Goal: Find specific page/section: Find specific page/section

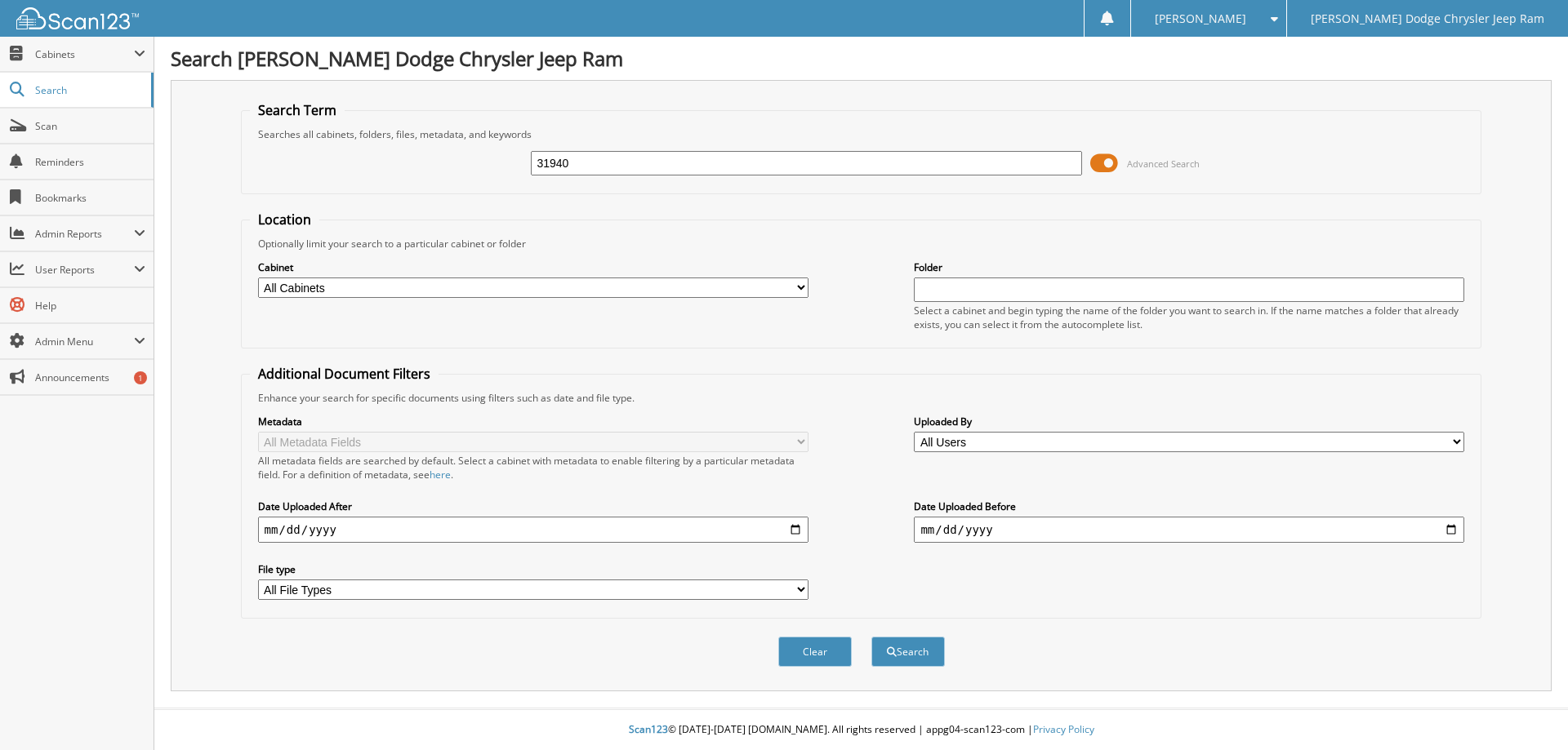
type input "31940"
click at [871, 636] on button "Search" at bounding box center [908, 651] width 73 height 30
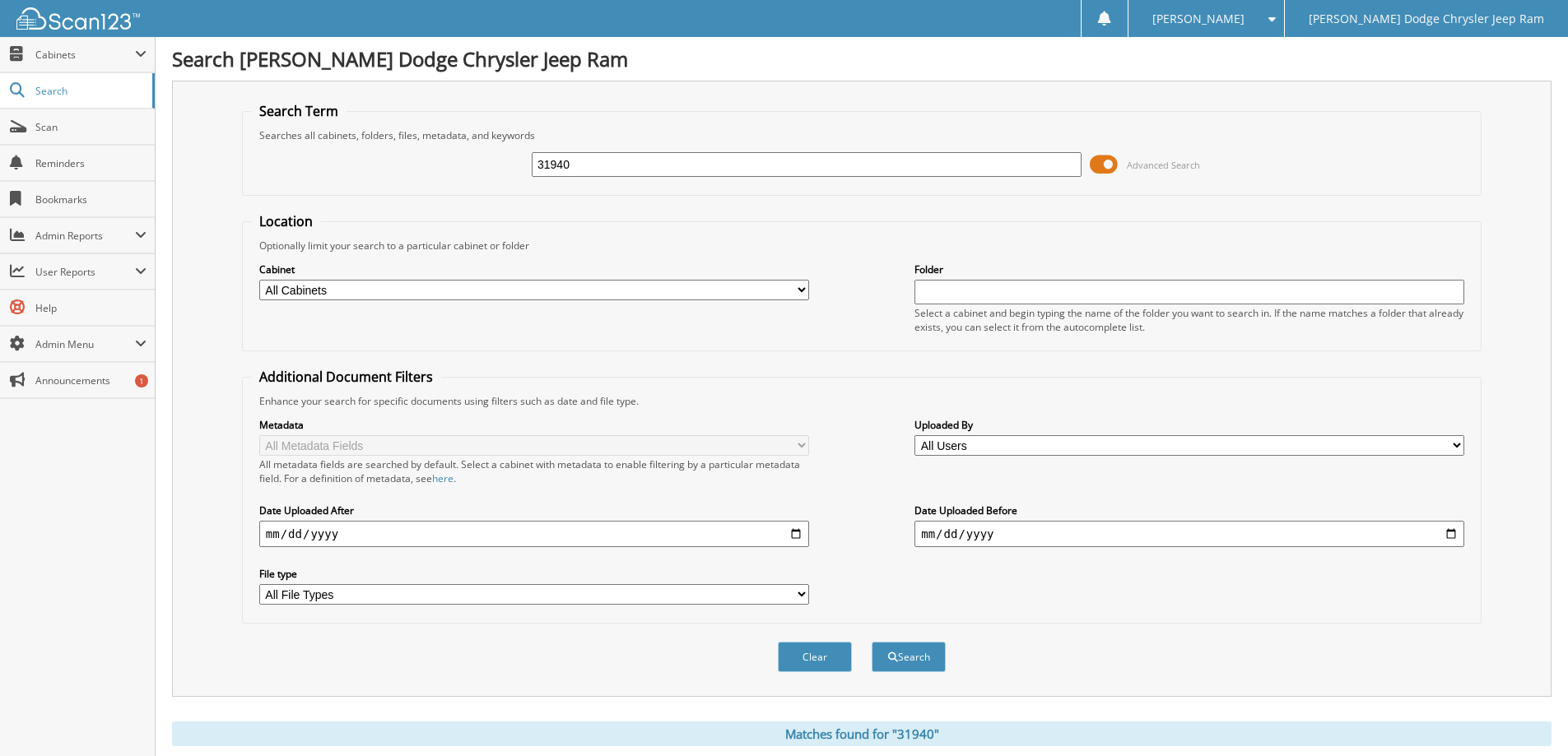
scroll to position [576, 0]
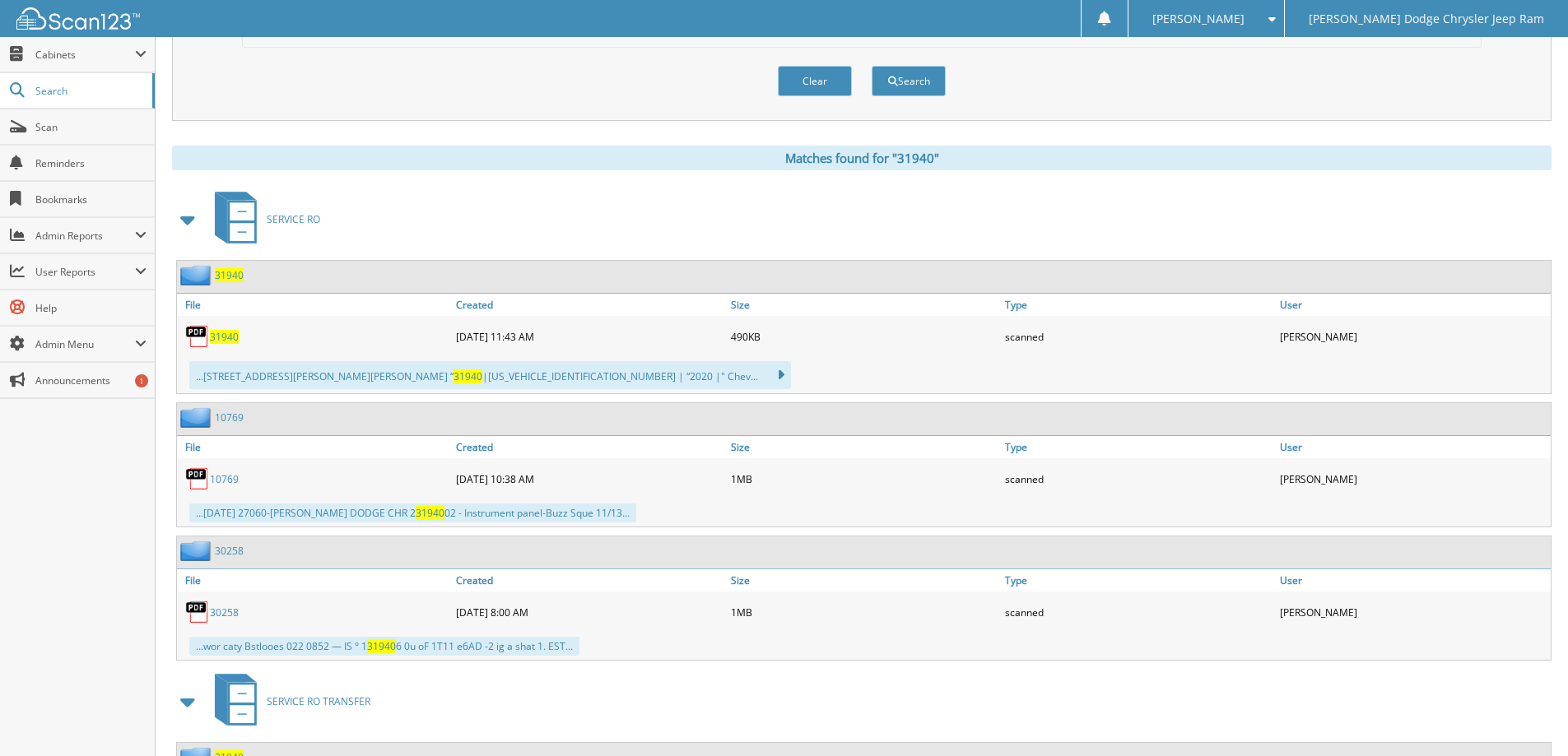
click at [232, 334] on span "31940" at bounding box center [224, 337] width 28 height 14
